Goal: Information Seeking & Learning: Learn about a topic

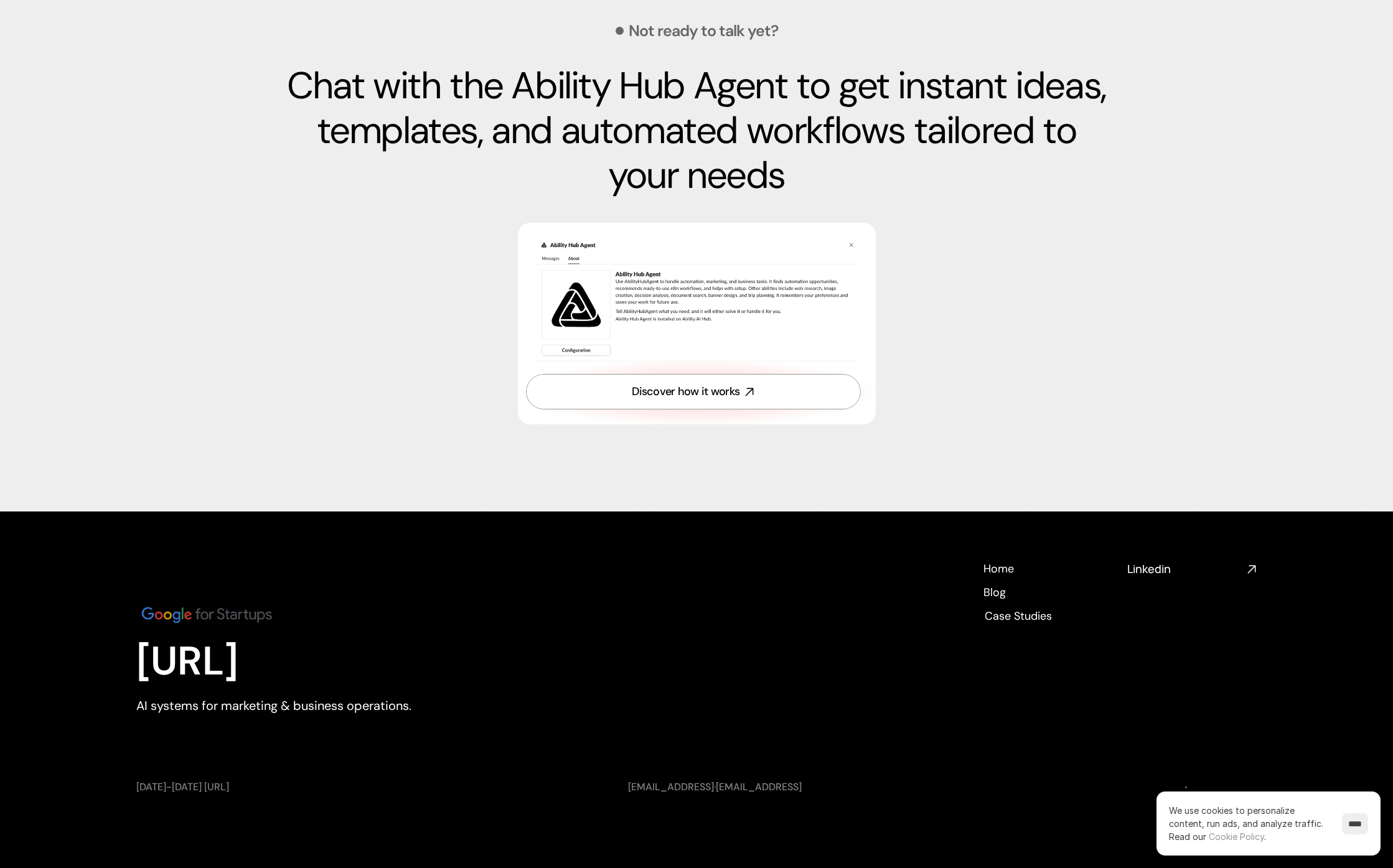
scroll to position [4176, 0]
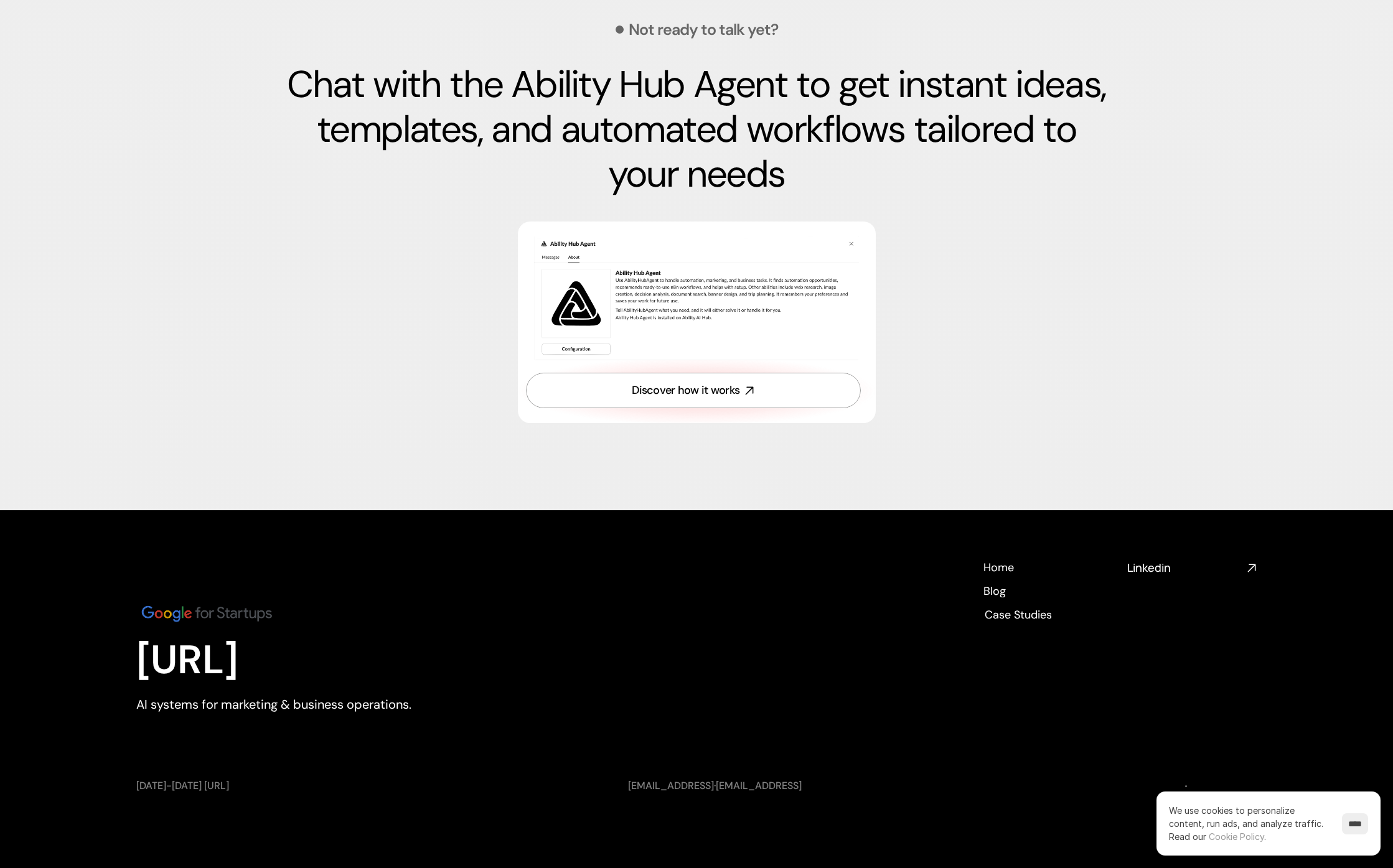
drag, startPoint x: 141, startPoint y: 668, endPoint x: 369, endPoint y: 673, distance: 228.1
click at [369, 673] on p "[URL]" at bounding box center [308, 661] width 343 height 48
copy p "[URL]"
click at [1172, 573] on h4 "Linkedin" at bounding box center [1184, 568] width 115 height 16
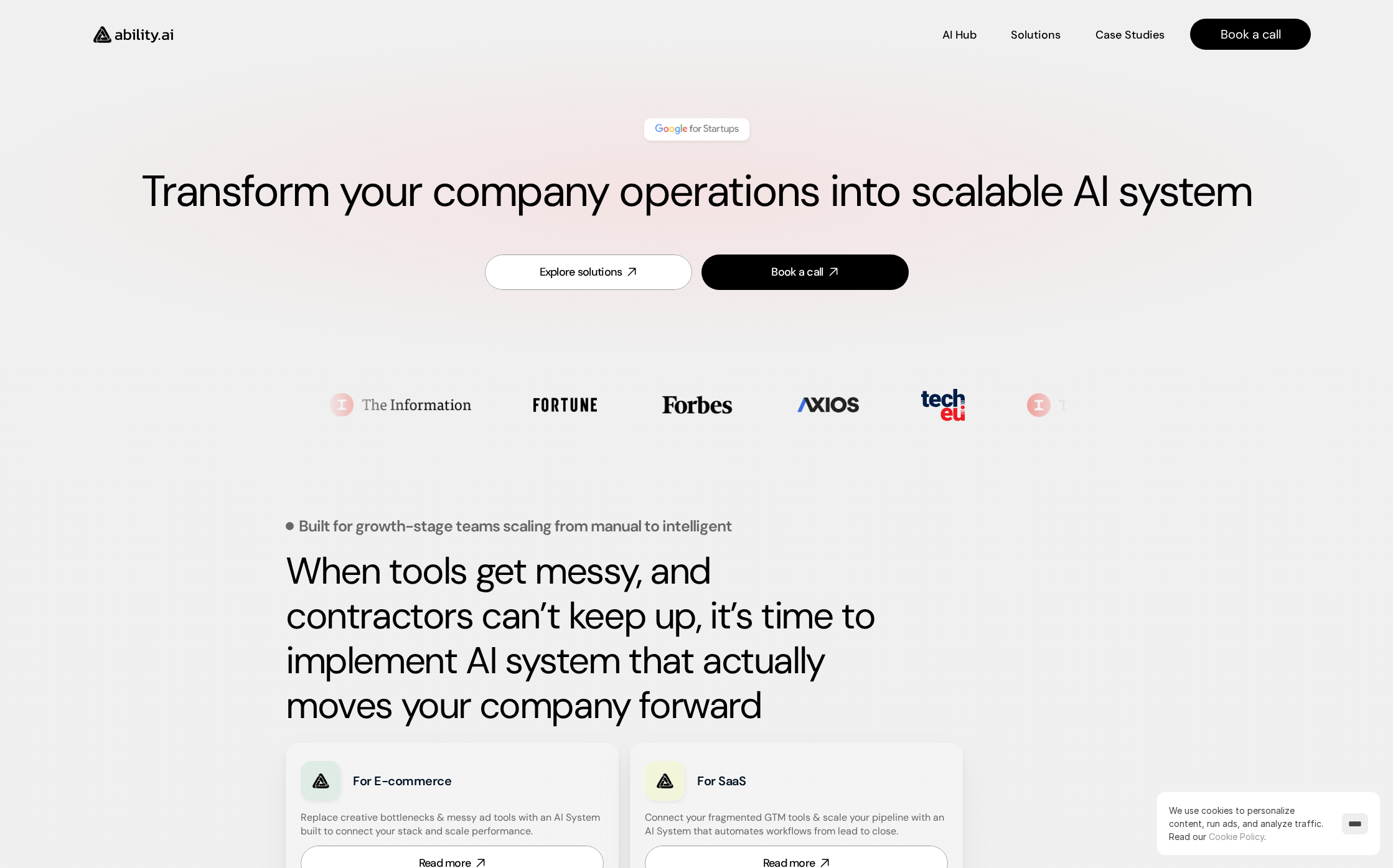
scroll to position [0, 0]
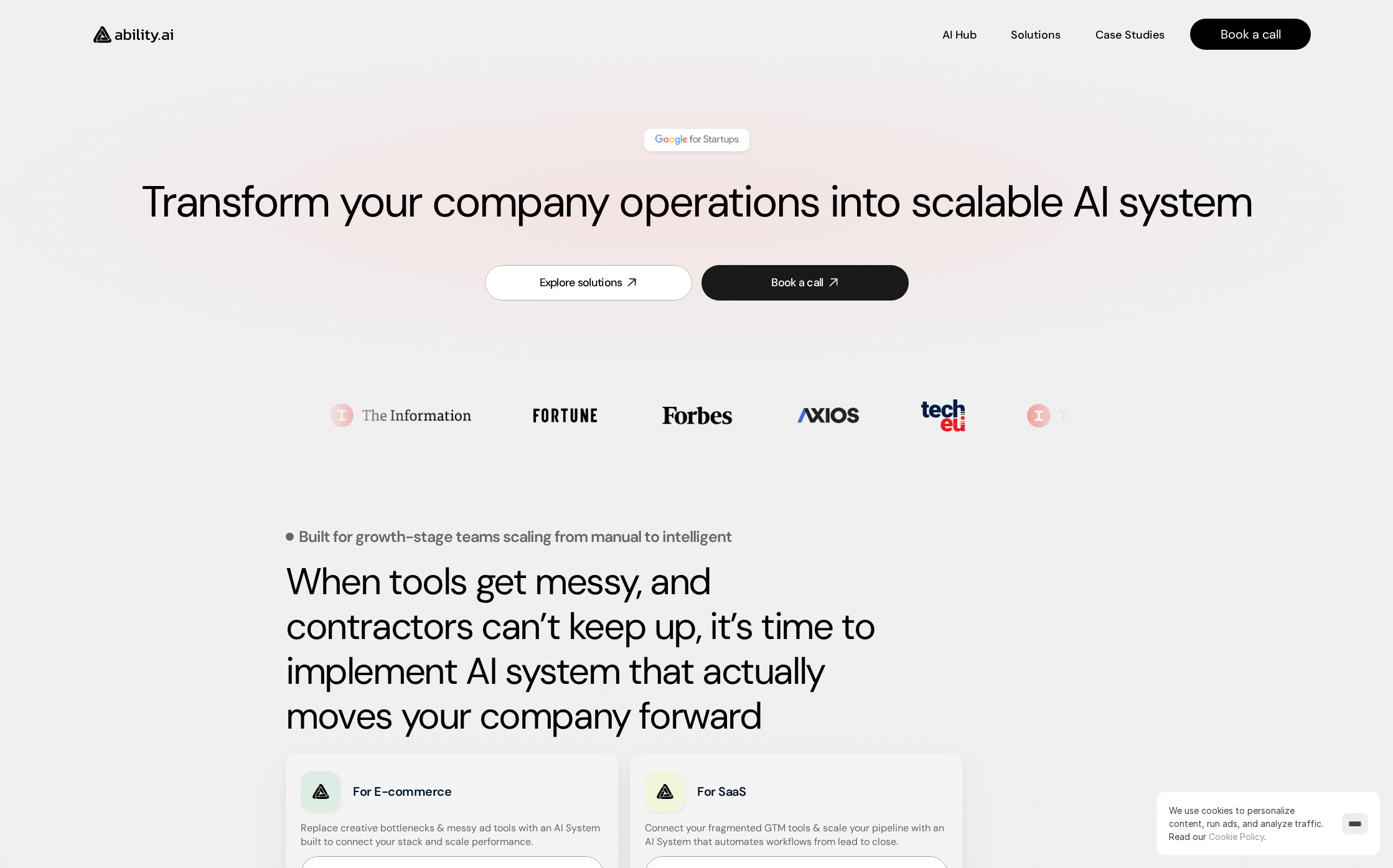
click at [610, 287] on div "Explore solutions" at bounding box center [581, 283] width 83 height 16
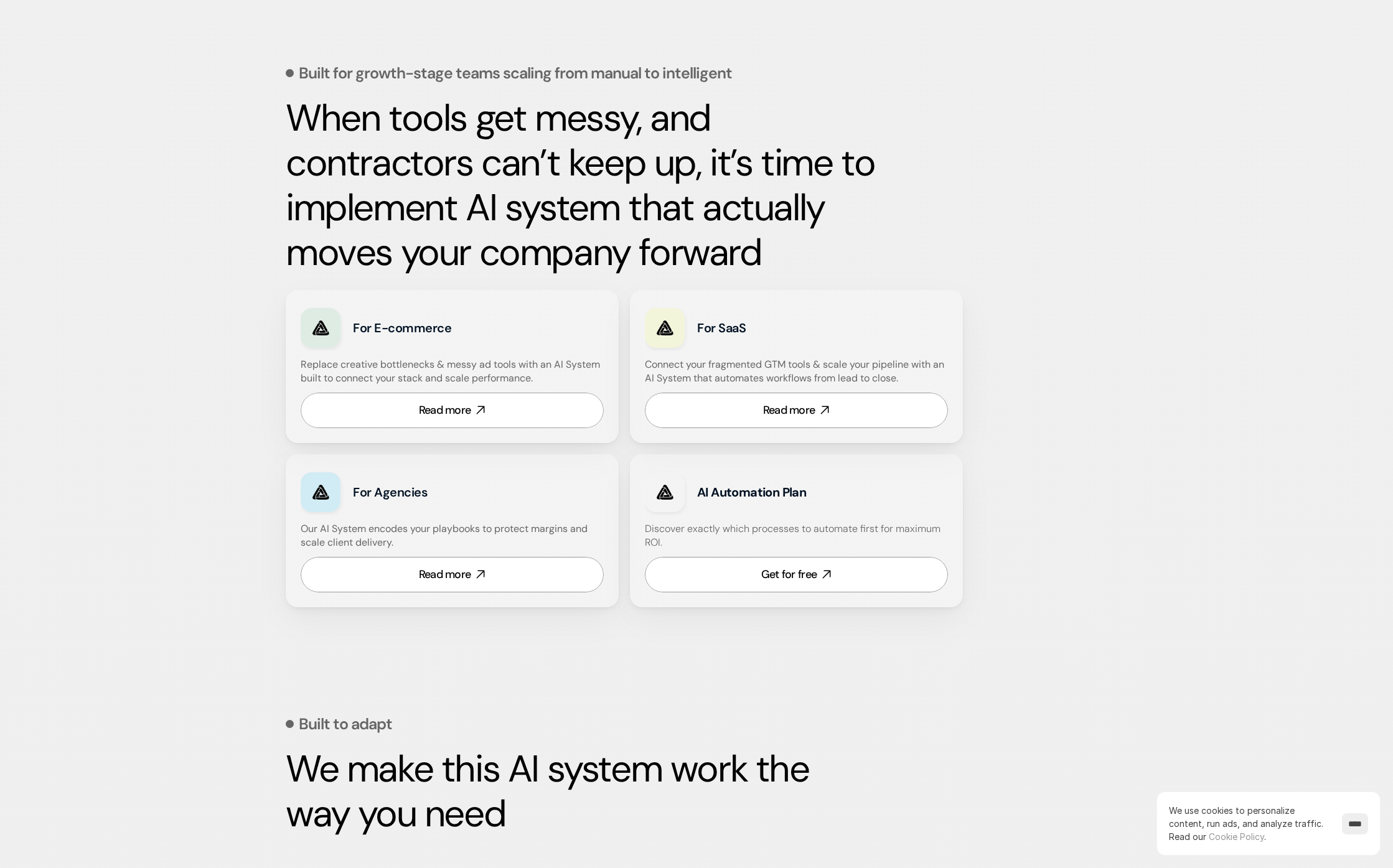
scroll to position [465, 0]
click at [469, 409] on div "Read more" at bounding box center [445, 409] width 52 height 16
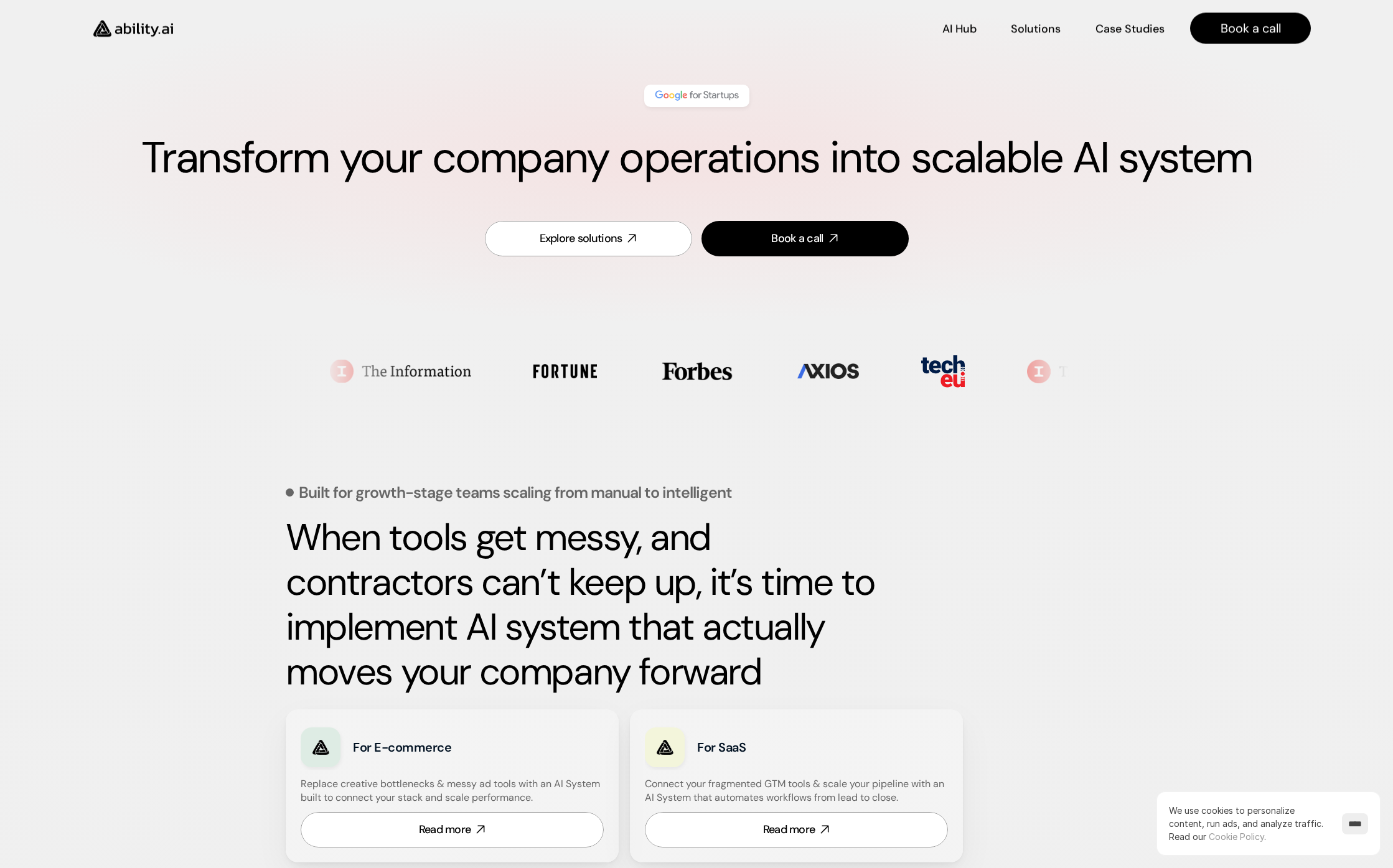
scroll to position [7, 0]
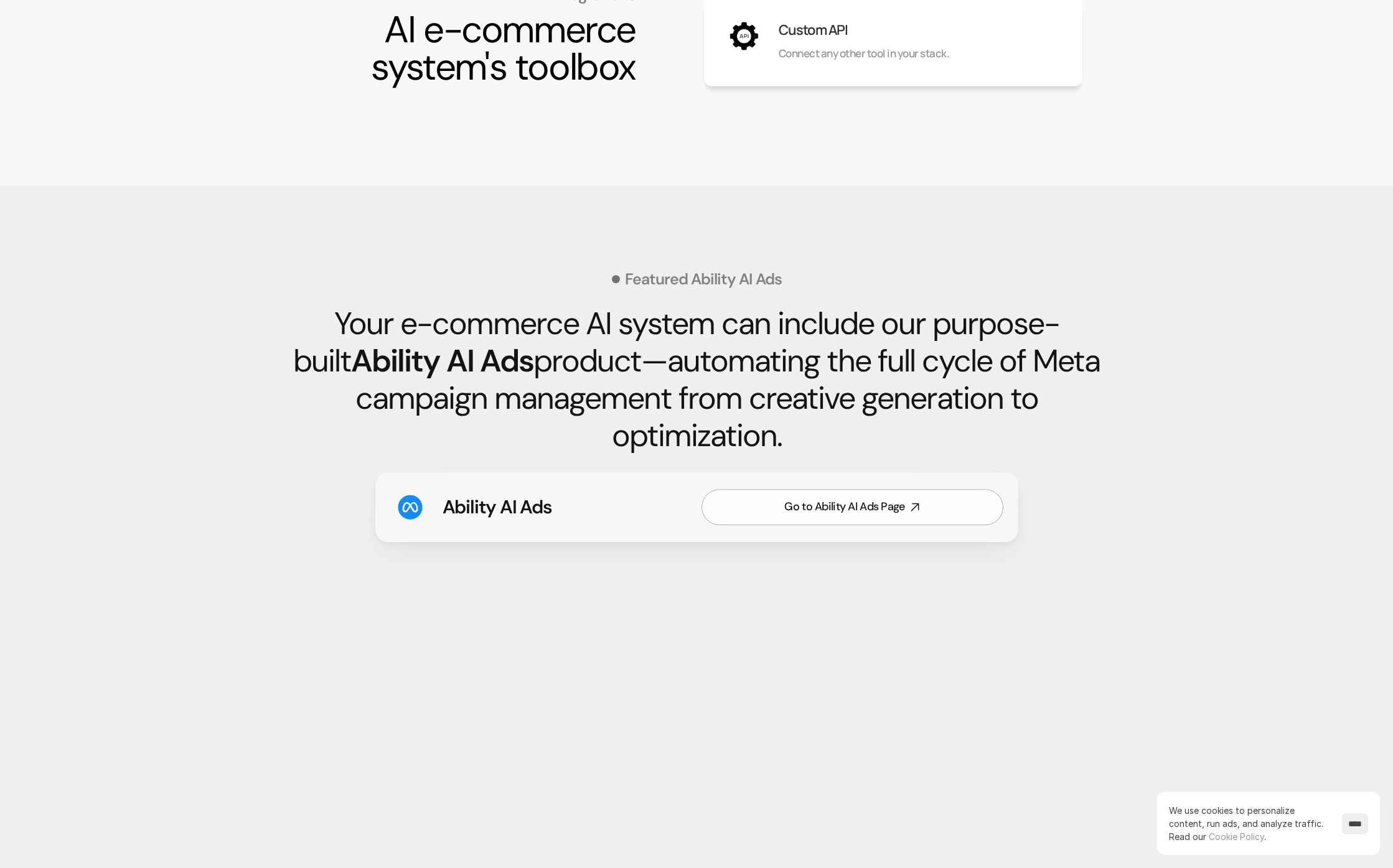
scroll to position [1618, 0]
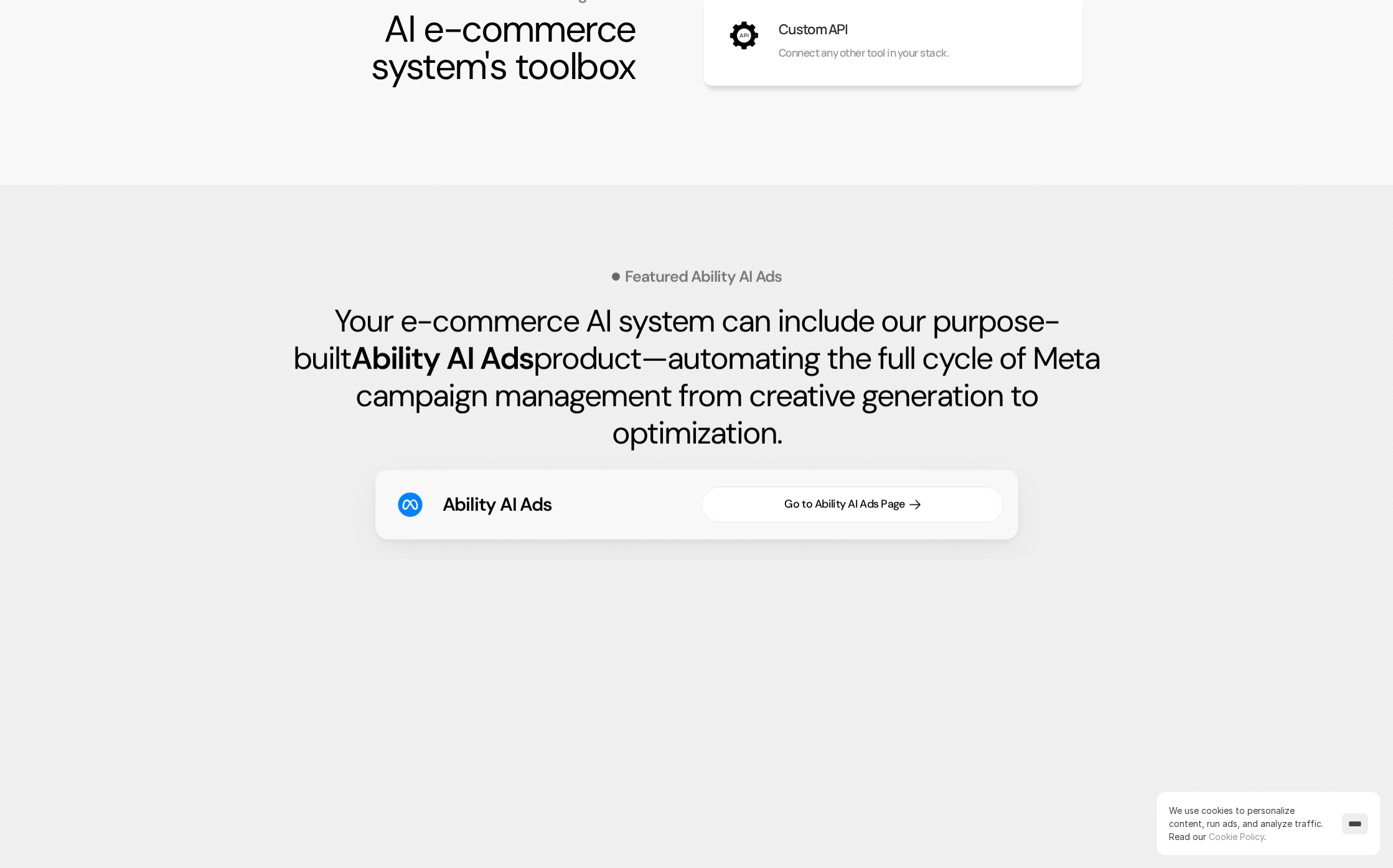
click at [852, 503] on div "Go to Ability AI Ads Page" at bounding box center [844, 504] width 120 height 16
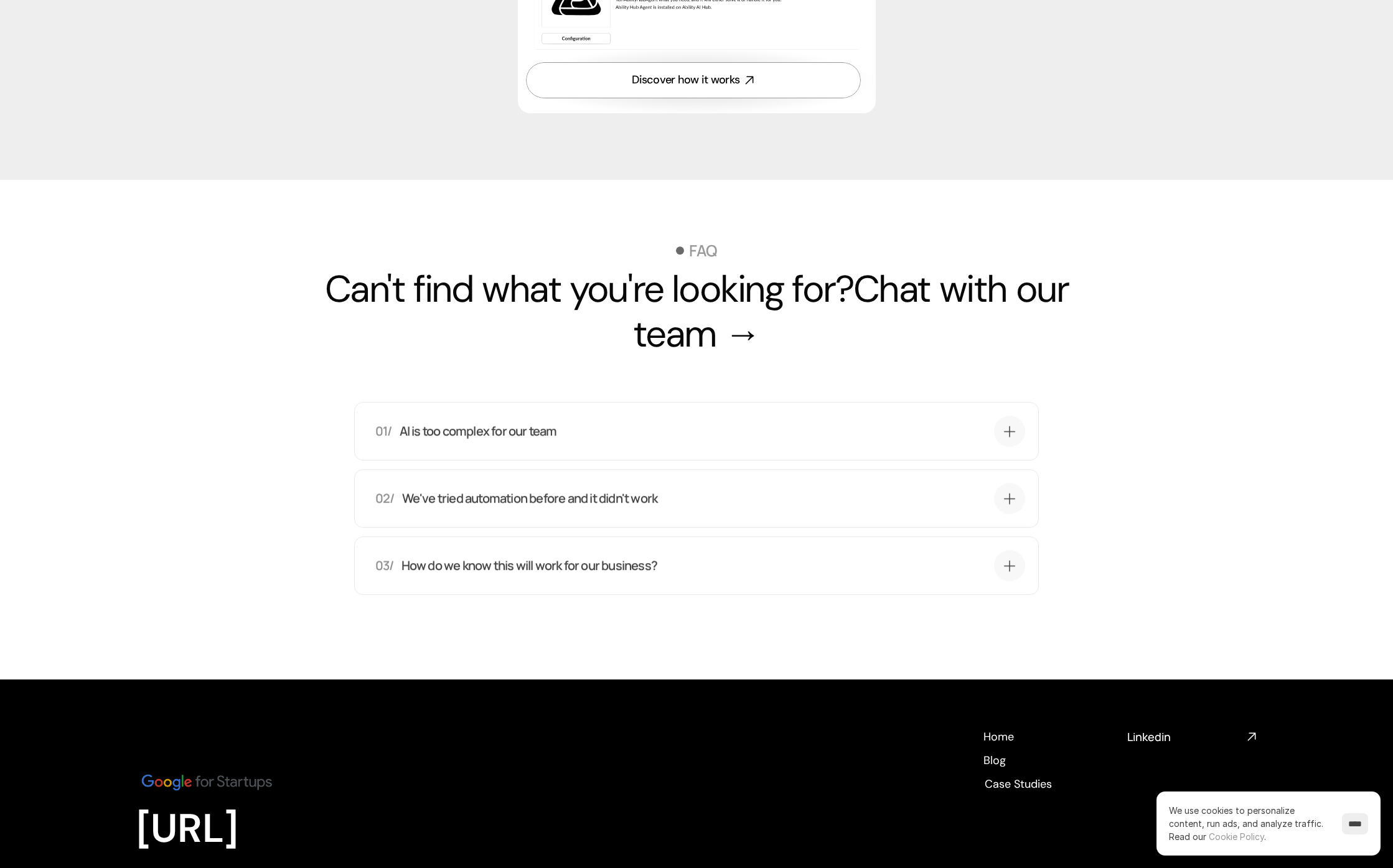
scroll to position [4508, 0]
click at [855, 436] on div "01/ AI is too complex for our team" at bounding box center [681, 427] width 612 height 17
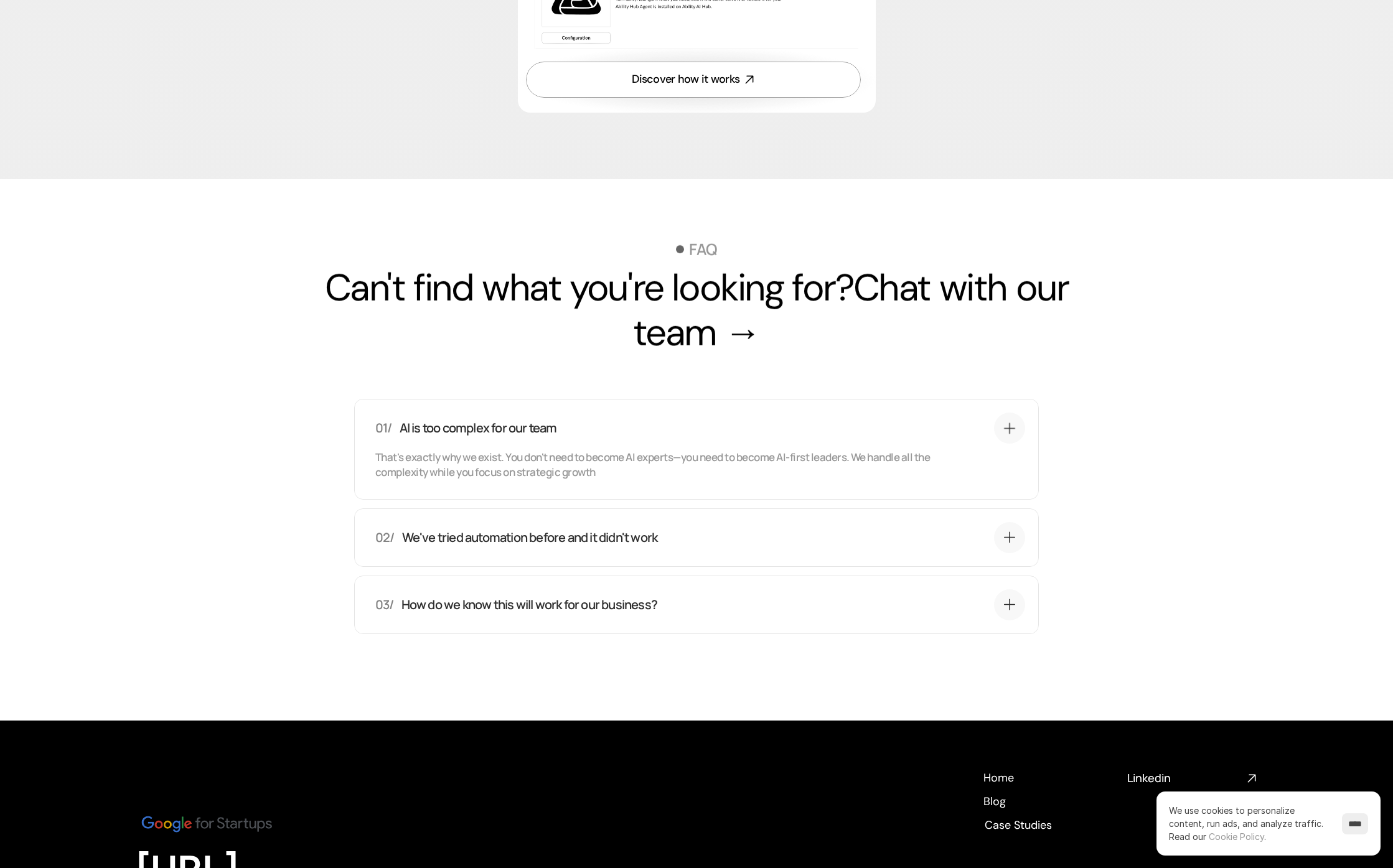
drag, startPoint x: 383, startPoint y: 494, endPoint x: 657, endPoint y: 510, distance: 274.5
click at [657, 480] on div "01/ AI is too complex for our team That's exactly why we exist. You don't need …" at bounding box center [699, 446] width 650 height 67
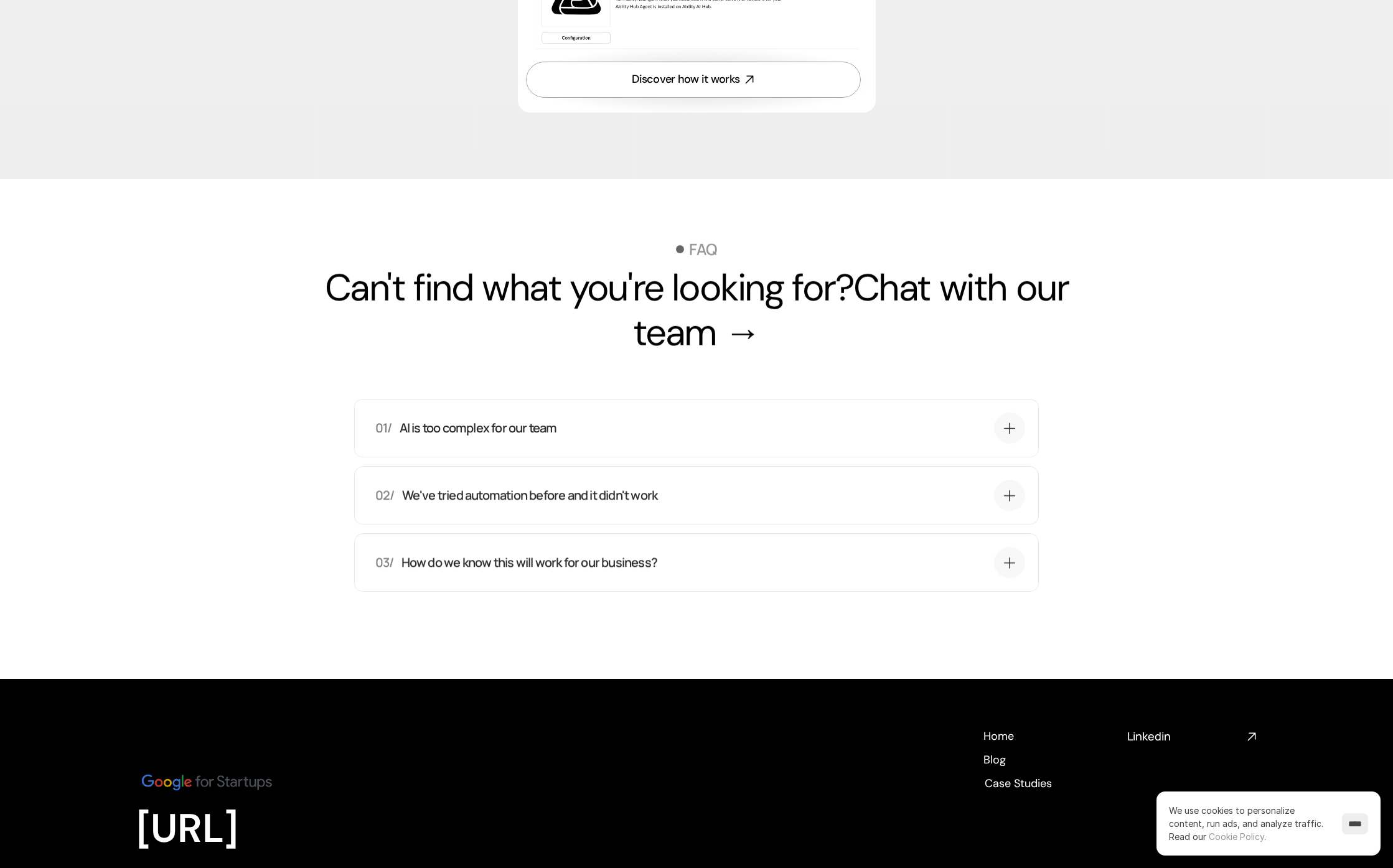
click at [658, 444] on div "01/ AI is too complex for our team" at bounding box center [699, 427] width 650 height 31
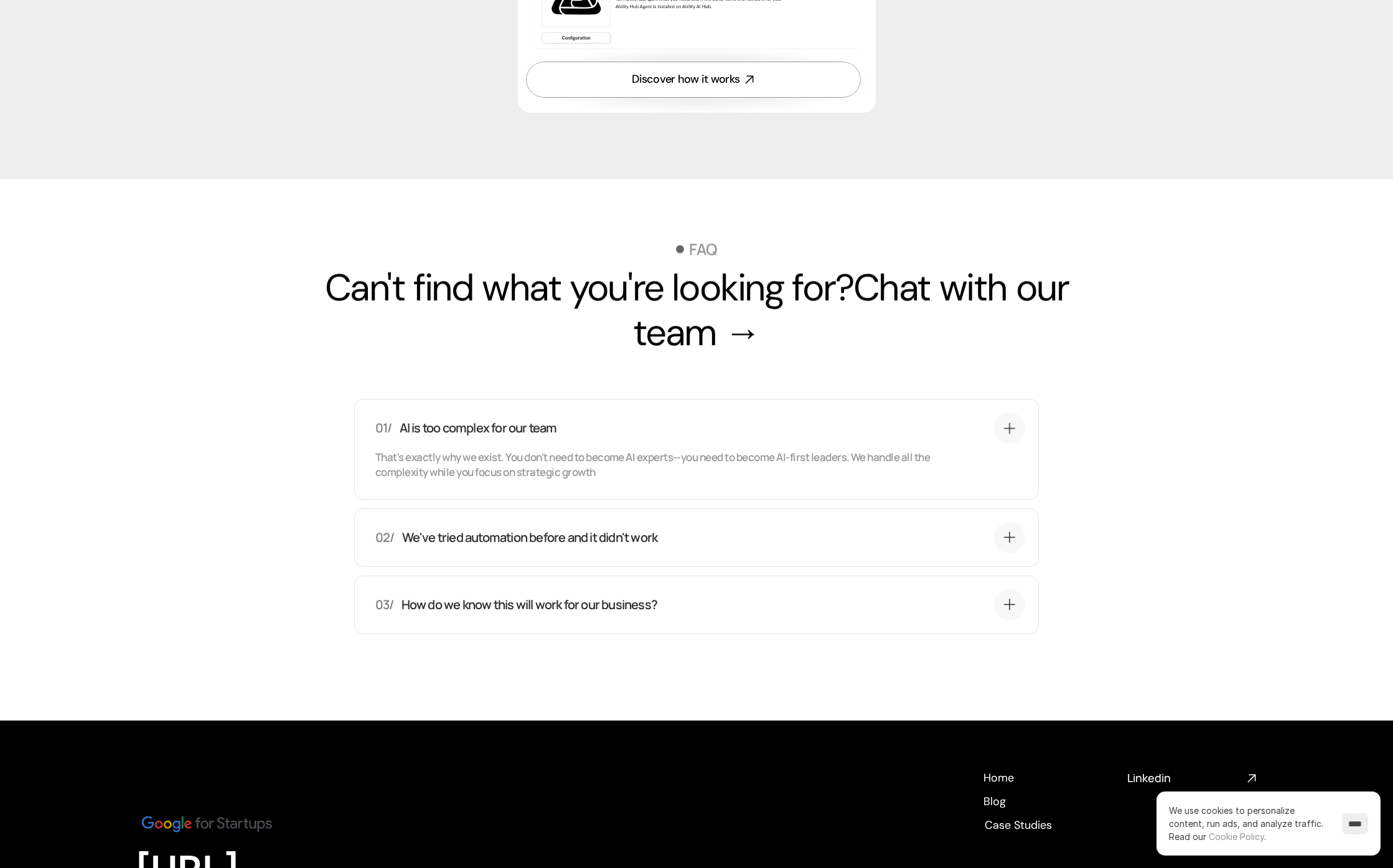
click at [988, 553] on div "02/ We've tried automation before and it didn't work" at bounding box center [699, 536] width 650 height 31
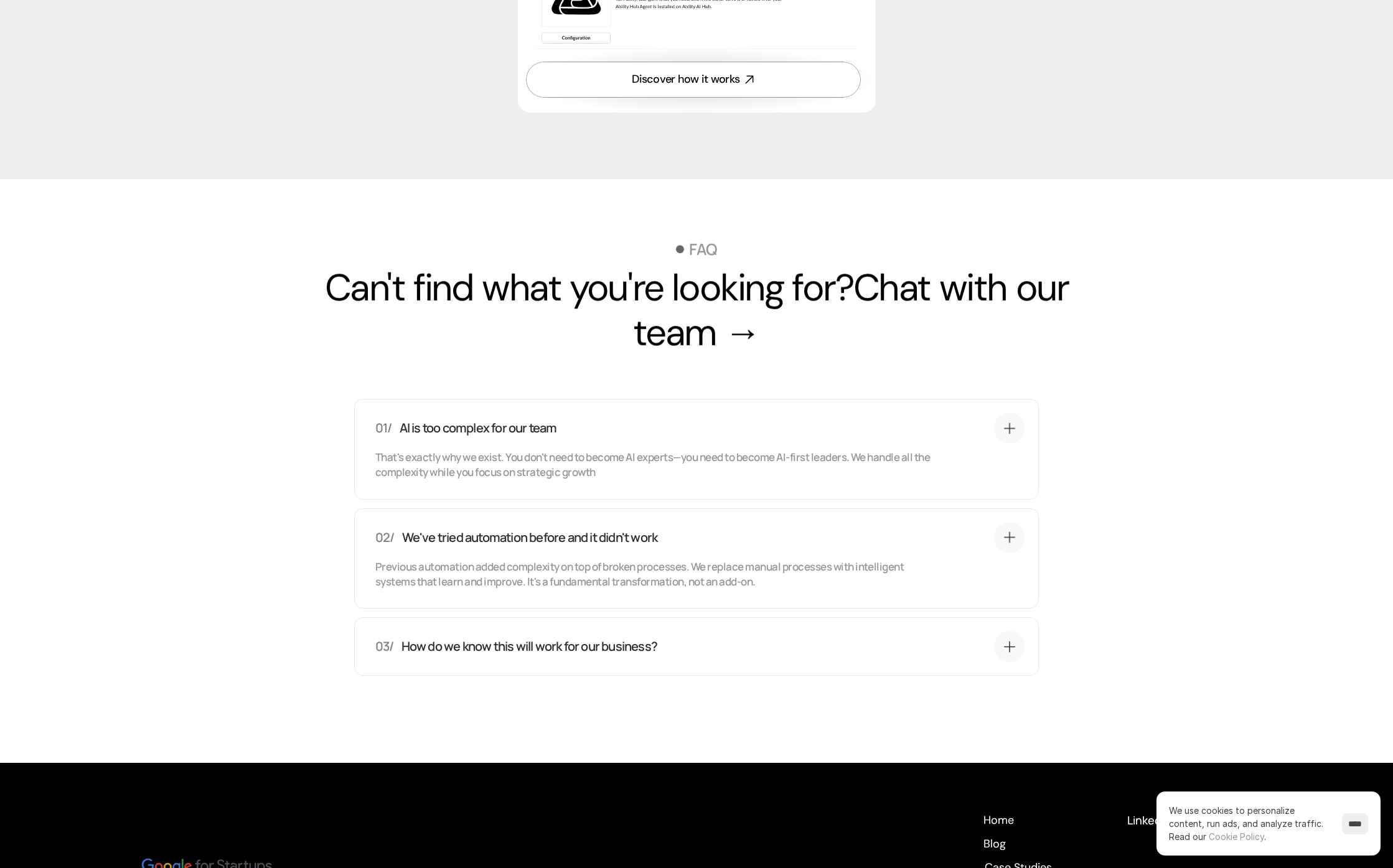
click at [807, 662] on div "03/ How do we know this will work for our business?" at bounding box center [699, 646] width 650 height 31
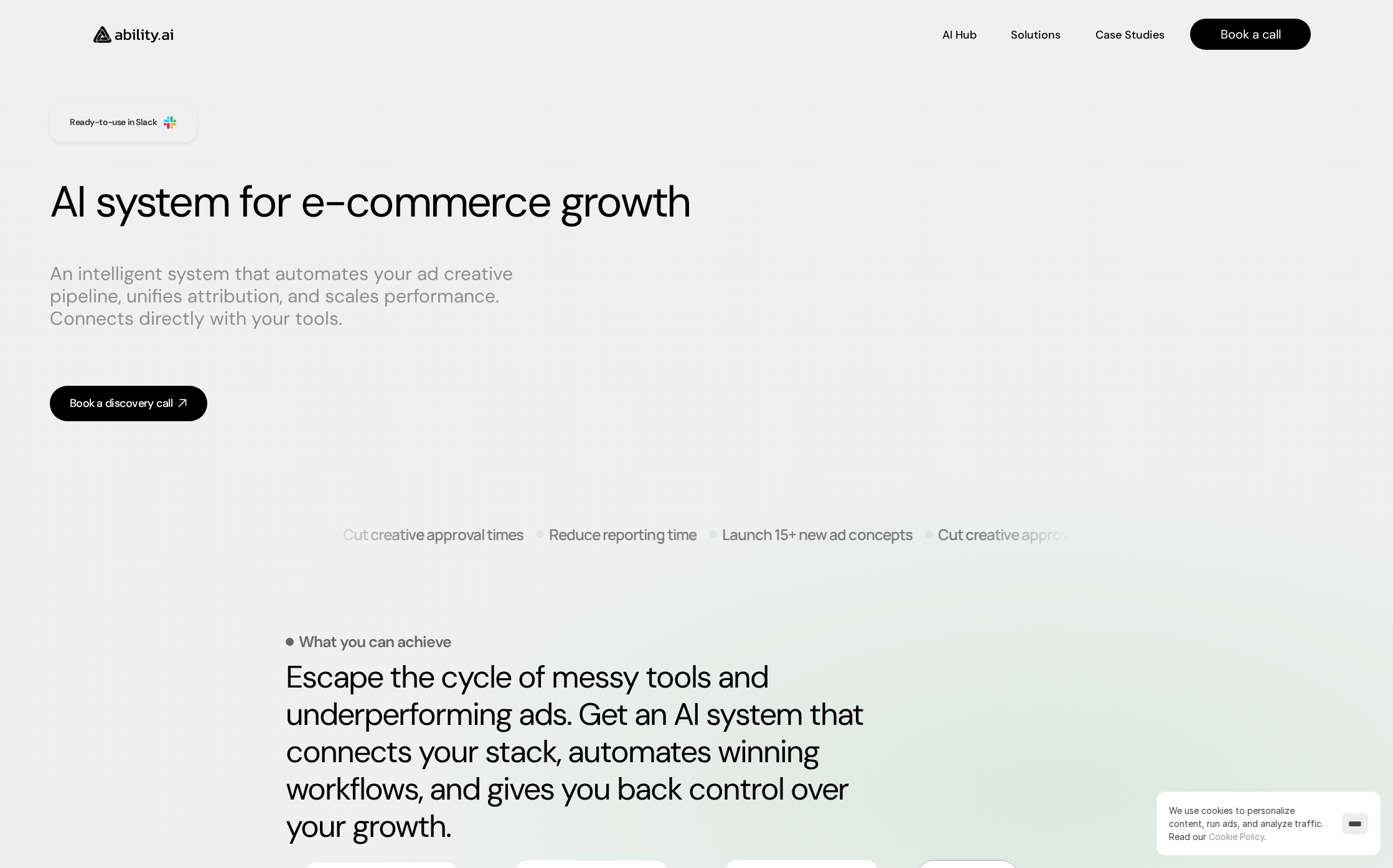
scroll to position [0, 0]
drag, startPoint x: 766, startPoint y: 534, endPoint x: 1017, endPoint y: 540, distance: 251.1
click at [1017, 540] on ul "Cut creative approval times Reduce reporting time Launch 15+ new ad concepts Cu…" at bounding box center [697, 535] width 734 height 63
click at [1317, 540] on p "Launch 15+ new ad concepts" at bounding box center [1412, 535] width 190 height 15
click at [951, 41] on link "AI Hub AI Hub" at bounding box center [959, 34] width 34 height 22
